Goal: Navigation & Orientation: Find specific page/section

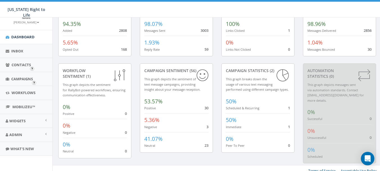
scroll to position [33, 0]
click at [19, 122] on span "Widgets" at bounding box center [17, 120] width 16 height 5
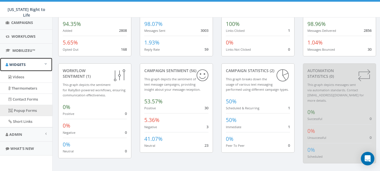
scroll to position [89, 0]
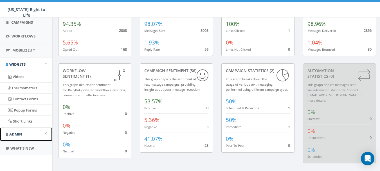
click at [15, 132] on span "Admin" at bounding box center [15, 133] width 13 height 5
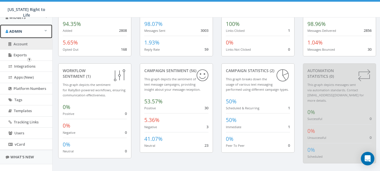
scroll to position [145, 0]
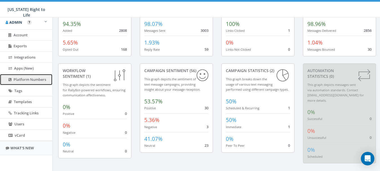
click at [30, 78] on span "Platform Numbers" at bounding box center [29, 79] width 33 height 5
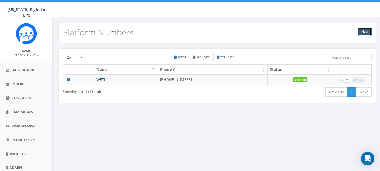
click at [363, 31] on link "New" at bounding box center [364, 32] width 13 height 8
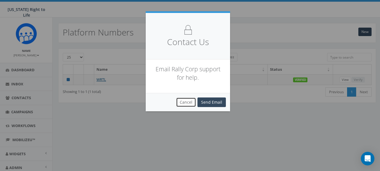
click at [187, 102] on button "Cancel" at bounding box center [186, 102] width 20 height 10
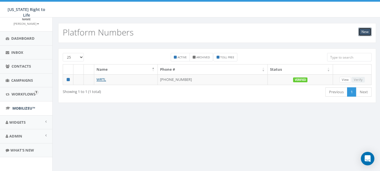
scroll to position [33, 0]
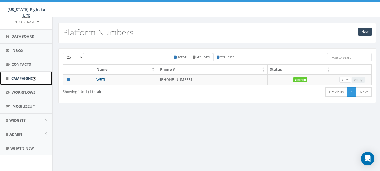
click at [29, 80] on span "Campaigns" at bounding box center [22, 78] width 22 height 5
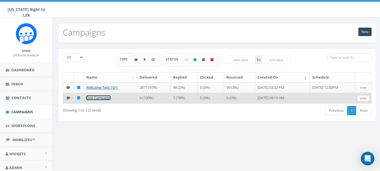
click at [98, 98] on link "Test Campaign" at bounding box center [98, 97] width 25 height 5
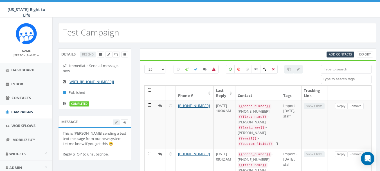
select select
click at [18, 124] on span "Workflows" at bounding box center [24, 125] width 24 height 5
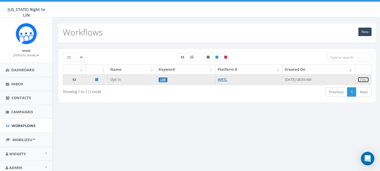
click at [364, 78] on link "View" at bounding box center [363, 80] width 12 height 6
